Goal: Find specific page/section: Find specific page/section

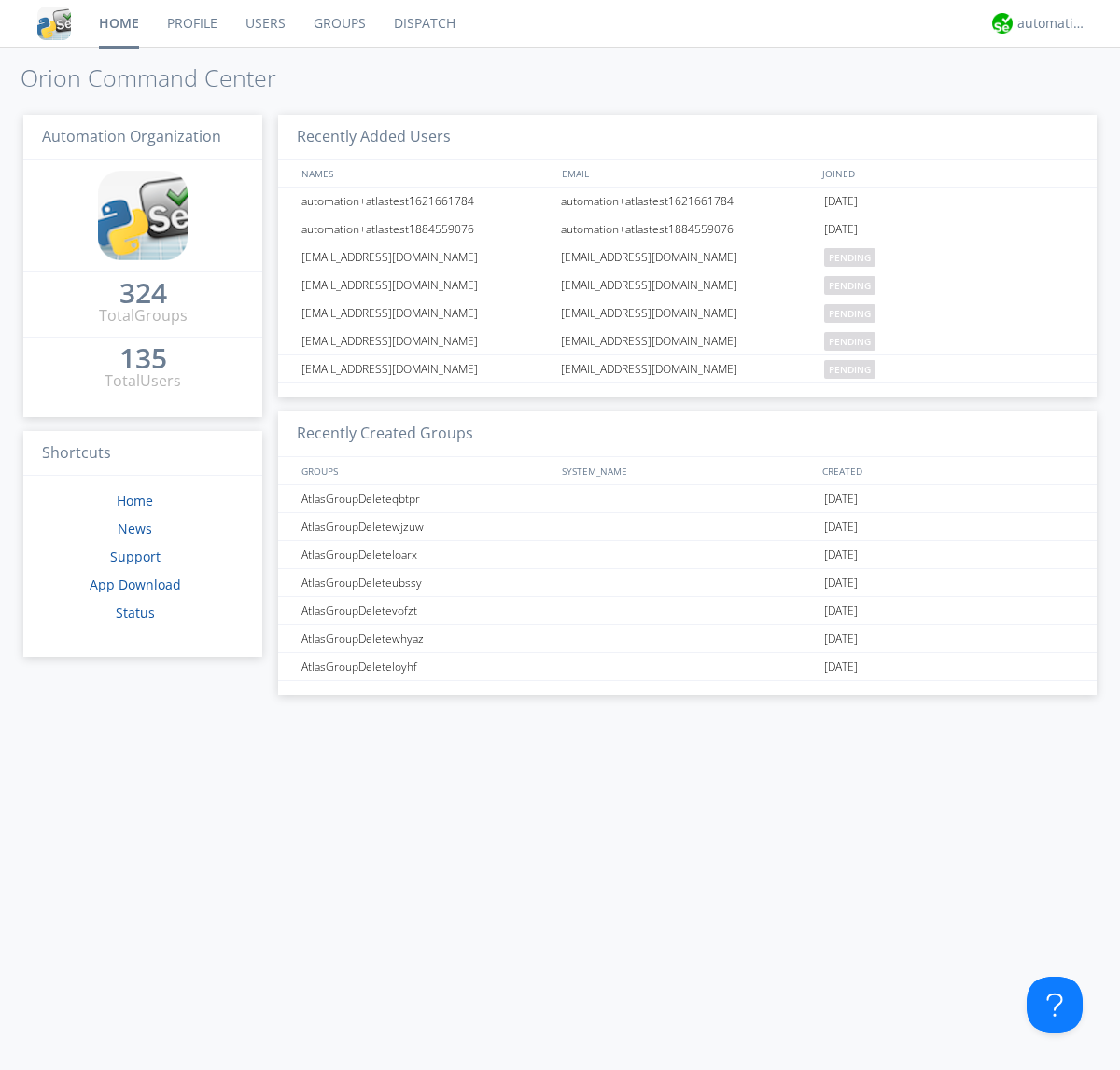
click at [422, 23] on link "Dispatch" at bounding box center [425, 23] width 90 height 47
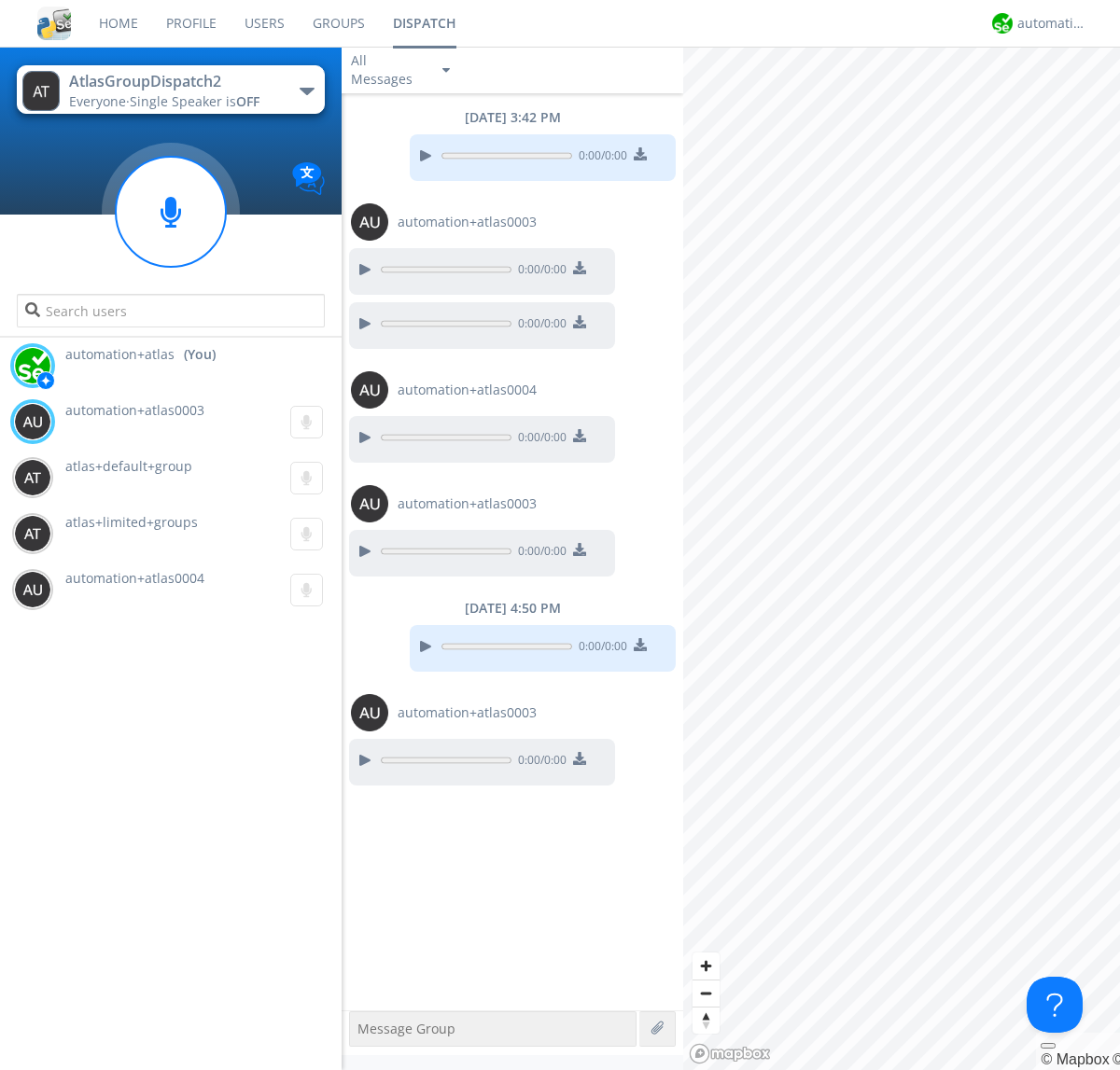
click at [306, 91] on div "button" at bounding box center [307, 92] width 15 height 7
click at [0, 0] on span "AtlasGroupDispatch" at bounding box center [0, 0] width 0 height 0
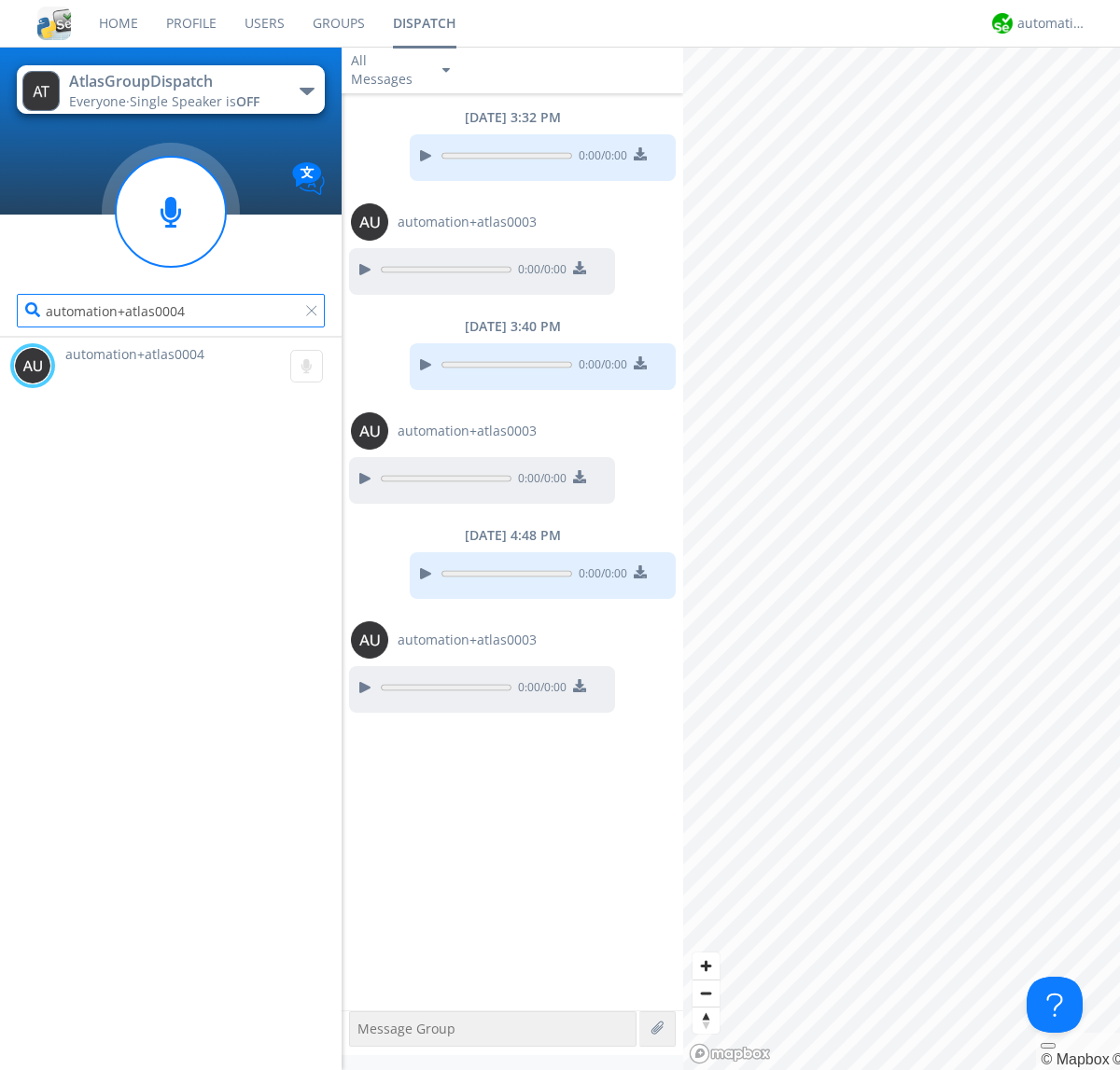
type input "automation+atlas0004"
click at [1047, 23] on div "automation+atlas" at bounding box center [1052, 23] width 70 height 19
